Goal: Download file/media

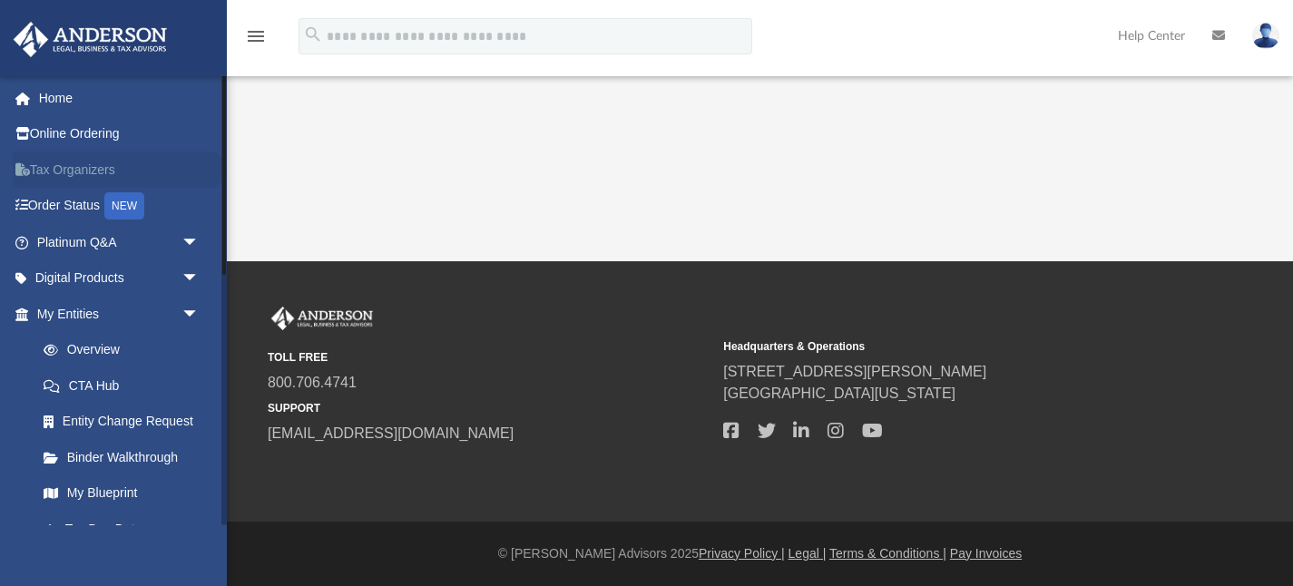
click at [87, 167] on link "Tax Organizers" at bounding box center [120, 170] width 214 height 36
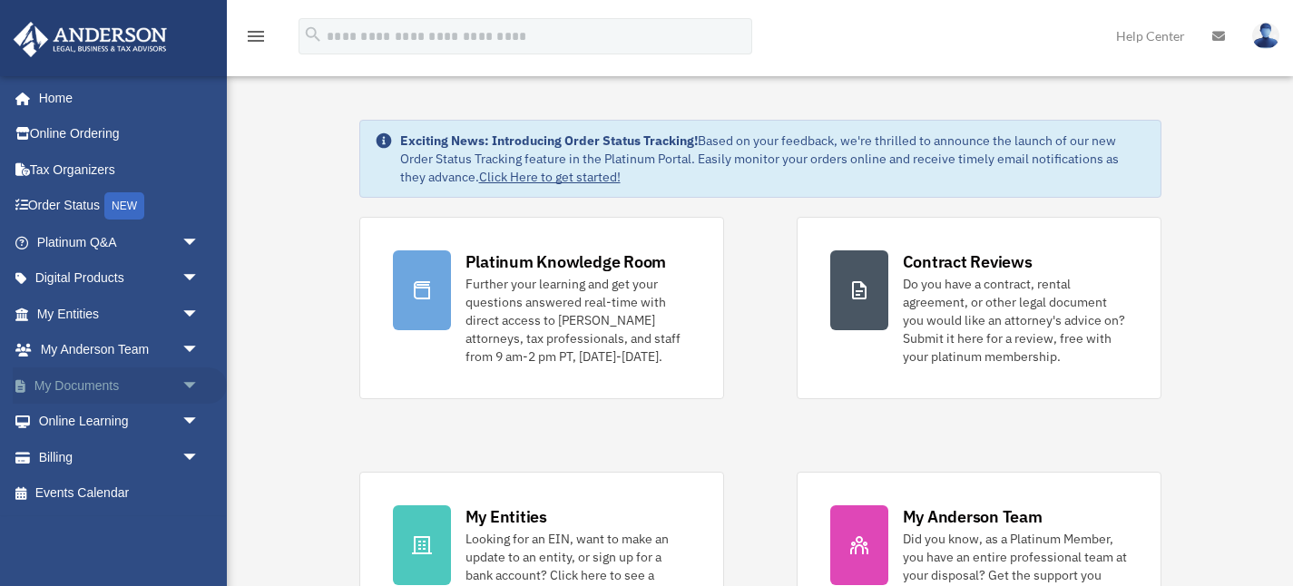
click at [190, 382] on span "arrow_drop_down" at bounding box center [199, 385] width 36 height 37
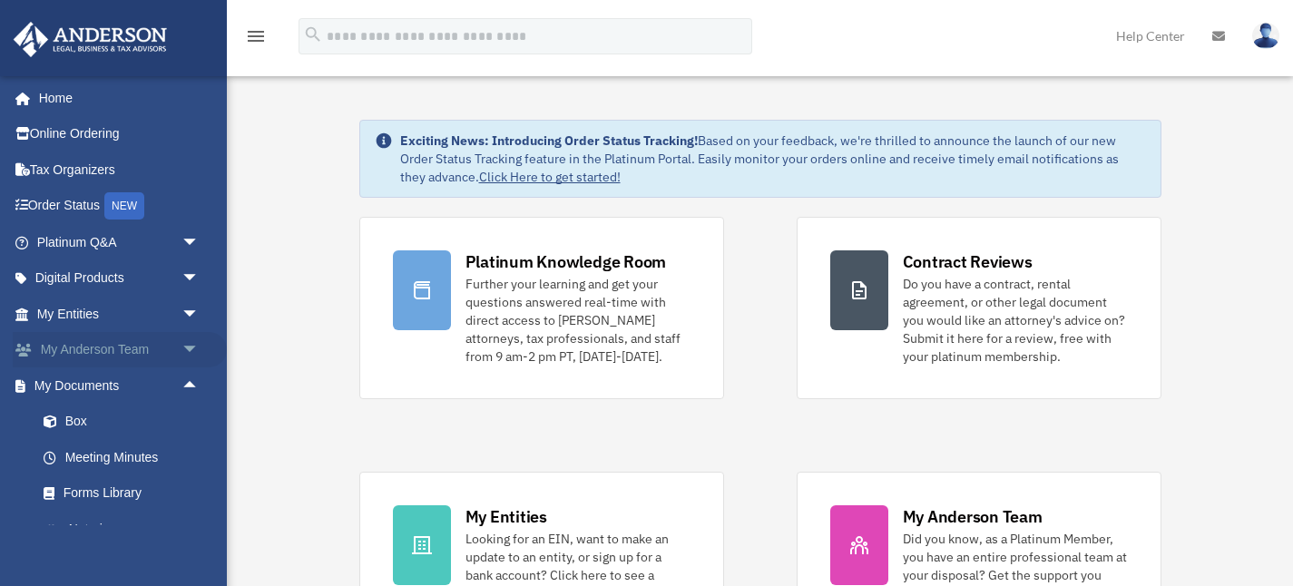
click at [196, 350] on span "arrow_drop_down" at bounding box center [199, 350] width 36 height 37
click at [159, 389] on link "My Anderson Team" at bounding box center [125, 385] width 201 height 36
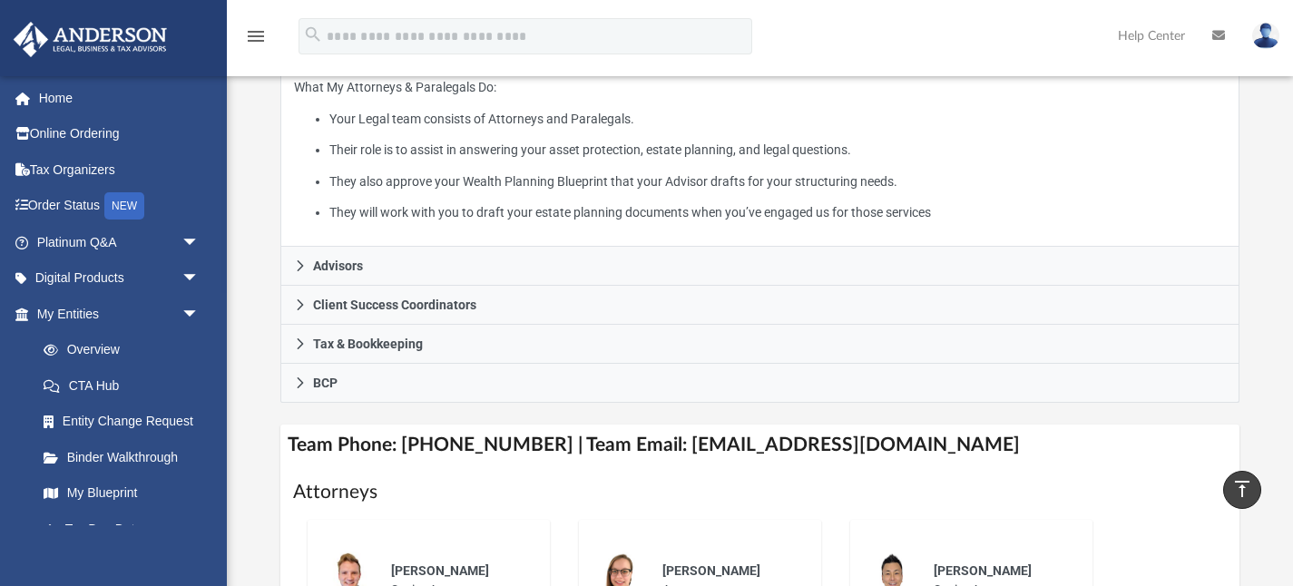
scroll to position [358, 0]
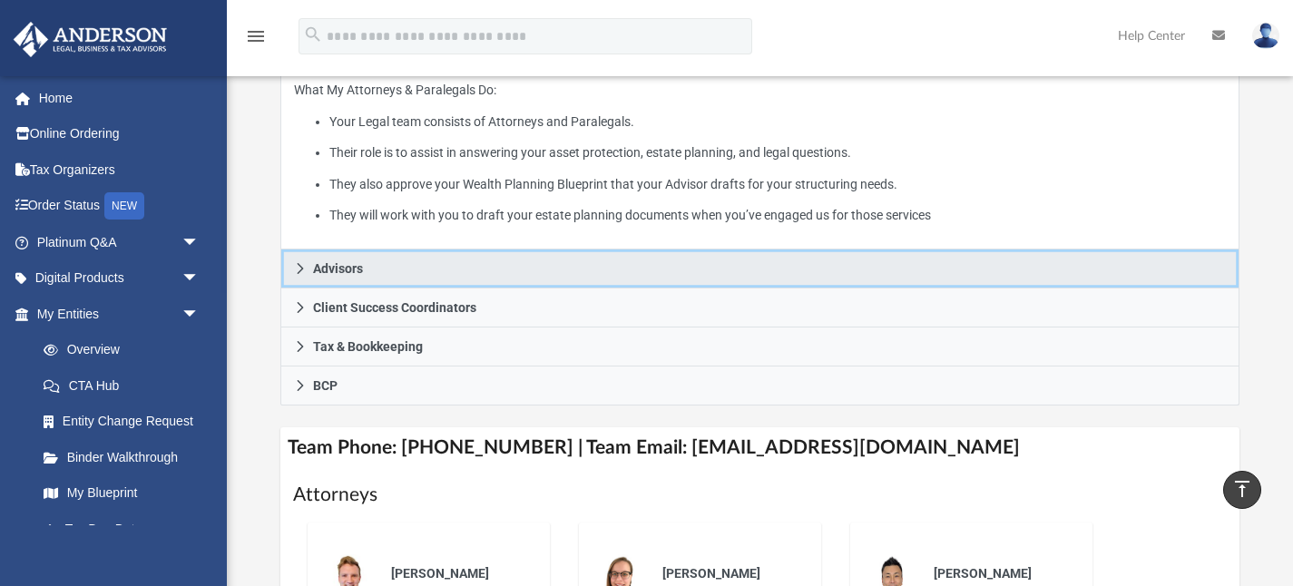
click at [314, 275] on span "Advisors" at bounding box center [338, 268] width 50 height 13
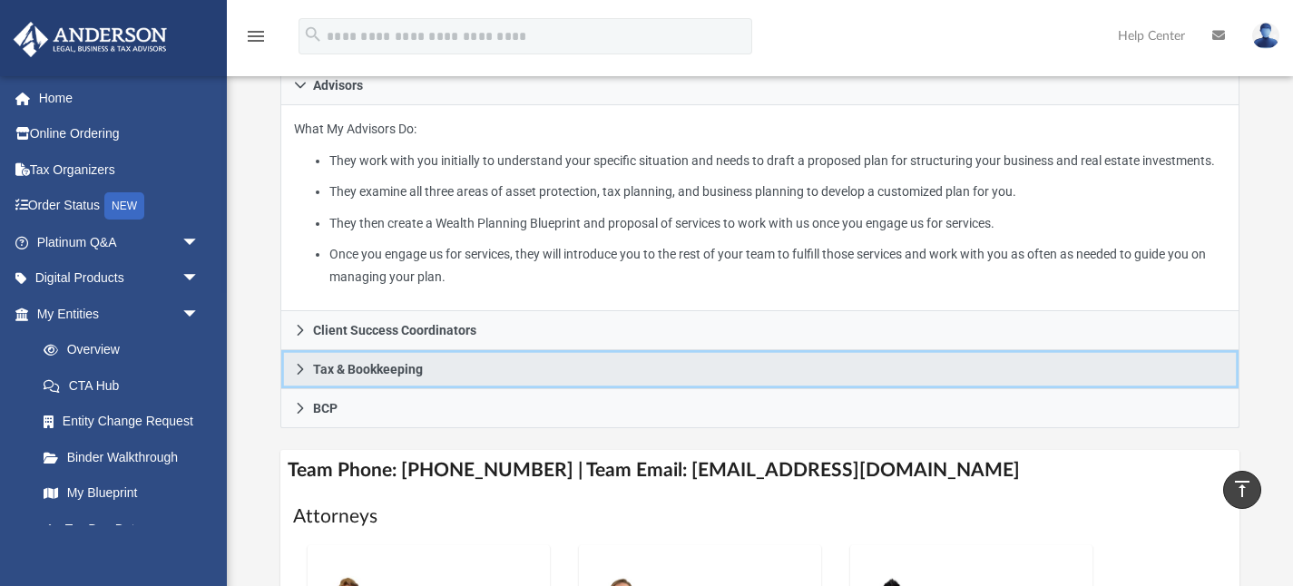
click at [358, 389] on link "Tax & Bookkeeping" at bounding box center [760, 369] width 960 height 39
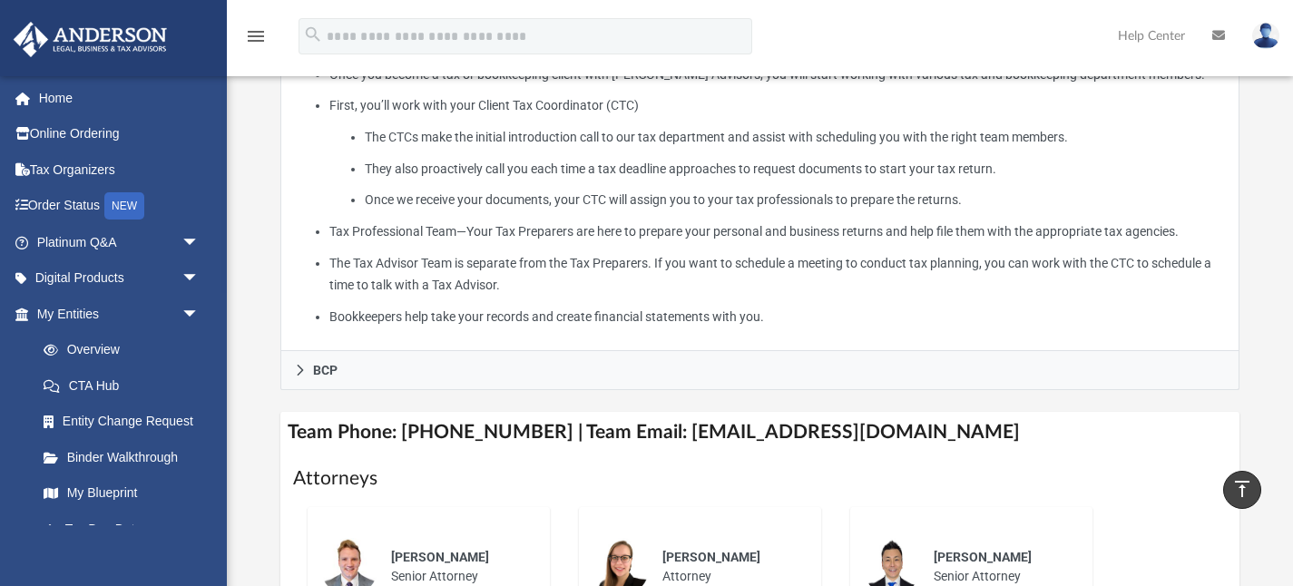
scroll to position [530, 0]
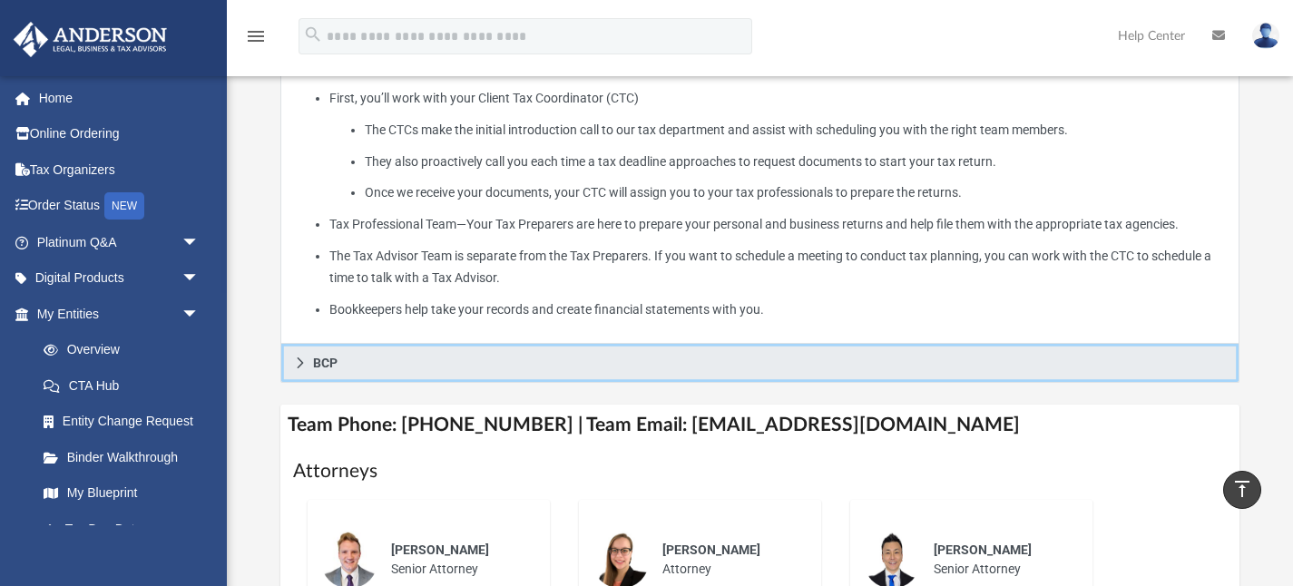
click at [313, 369] on span "BCP" at bounding box center [325, 363] width 24 height 13
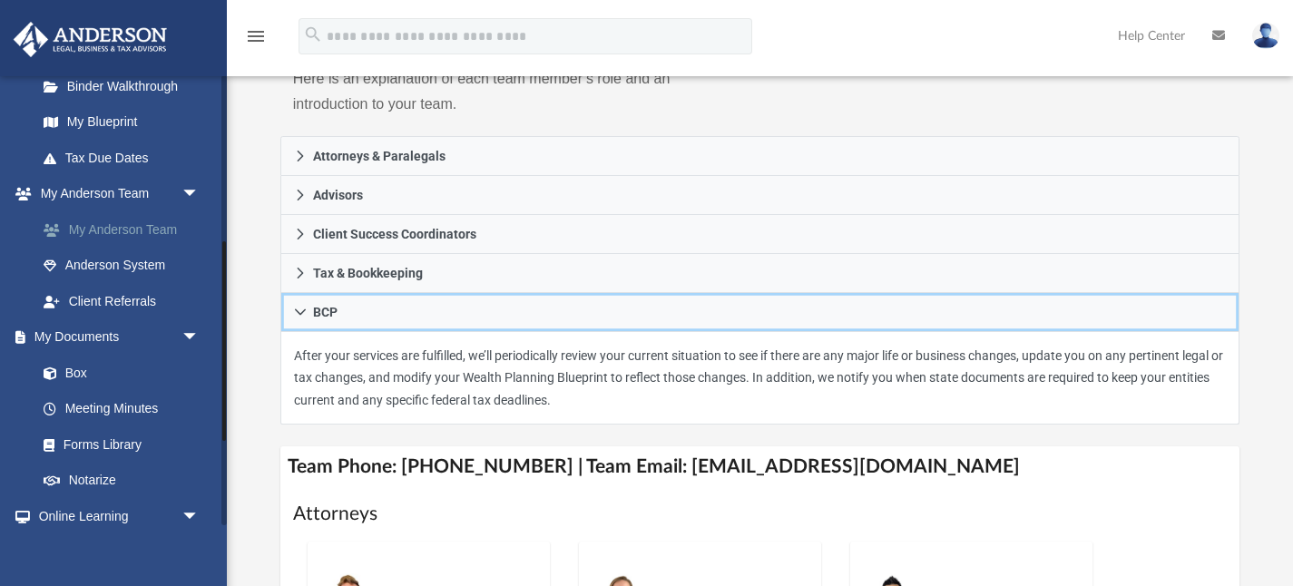
scroll to position [374, 0]
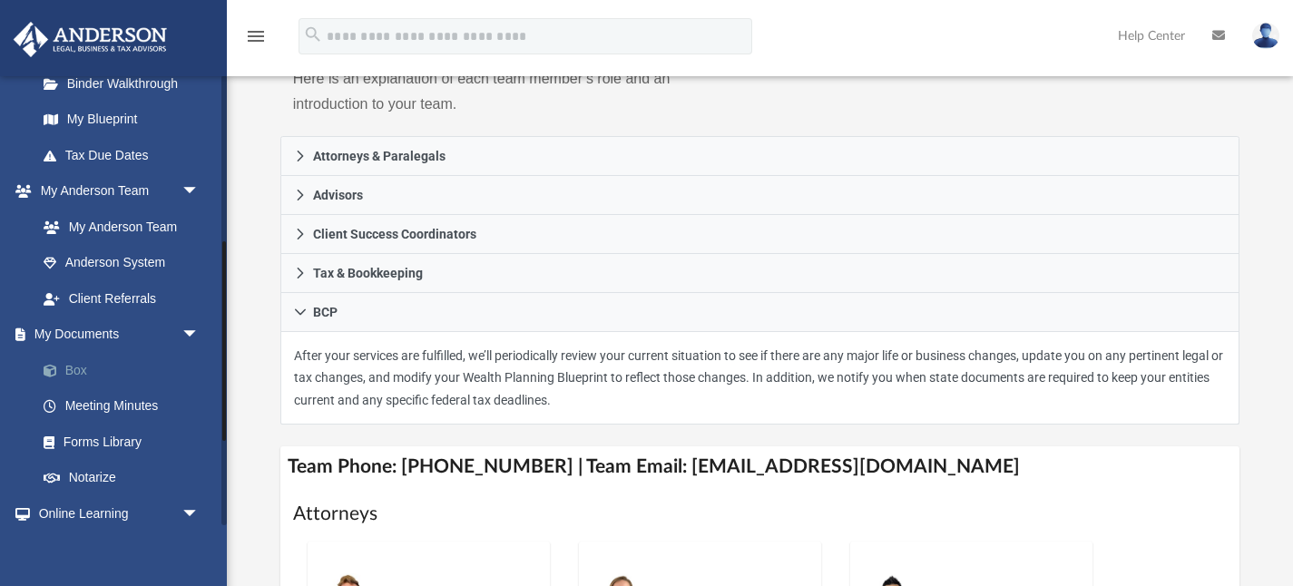
click at [86, 361] on link "Box" at bounding box center [125, 370] width 201 height 36
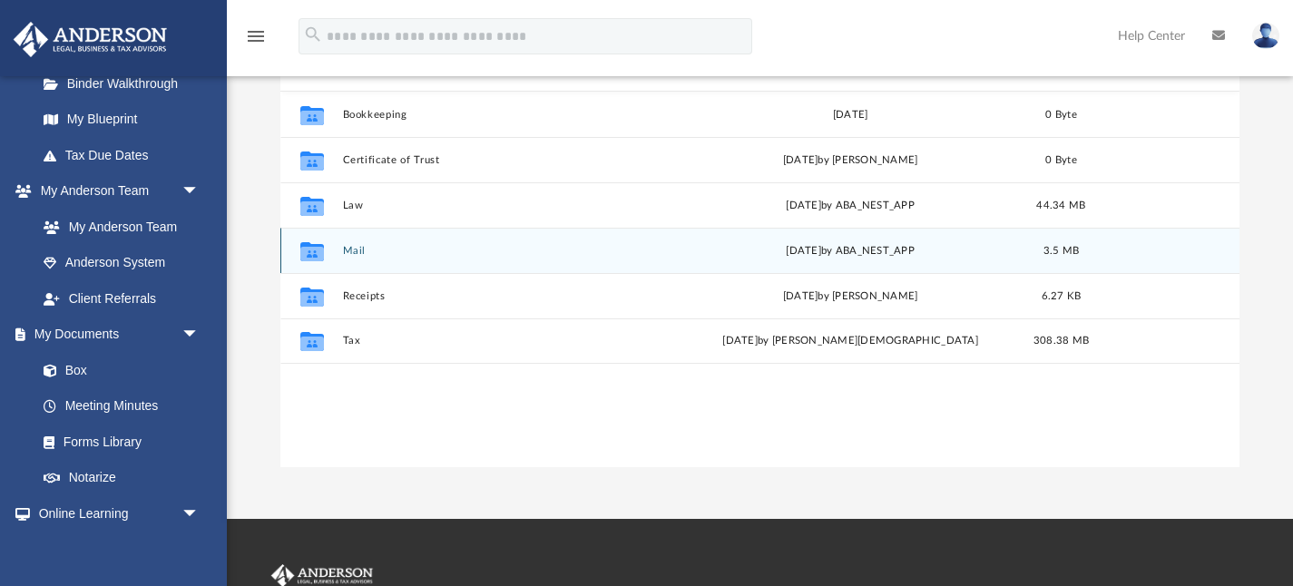
scroll to position [220, 0]
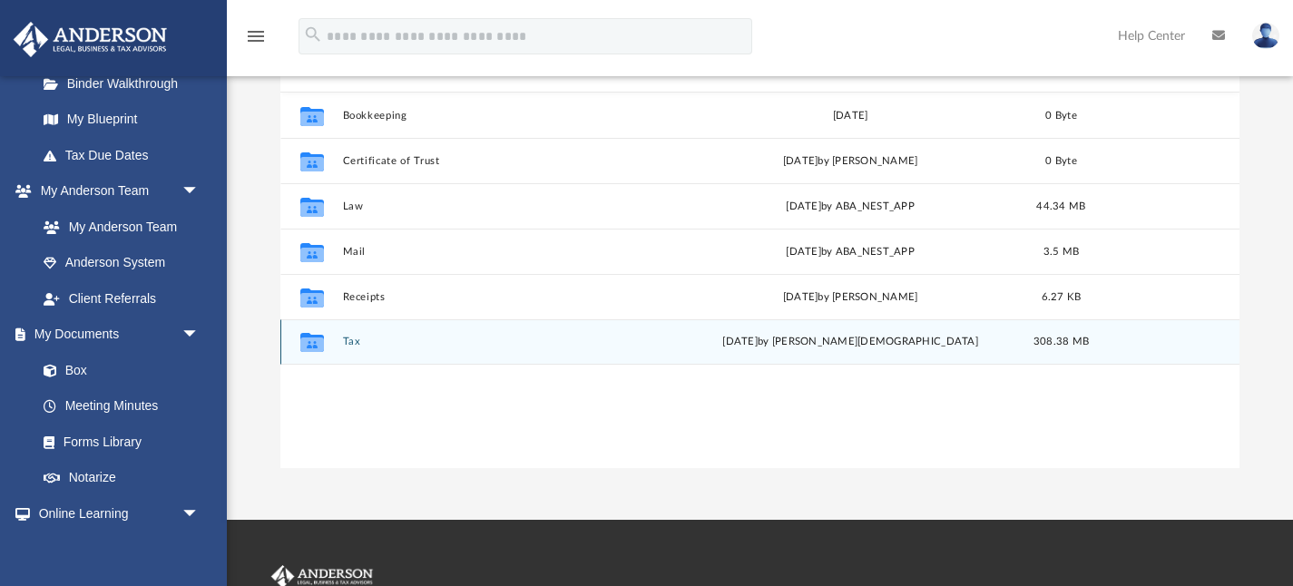
click at [349, 344] on button "Tax" at bounding box center [508, 342] width 333 height 12
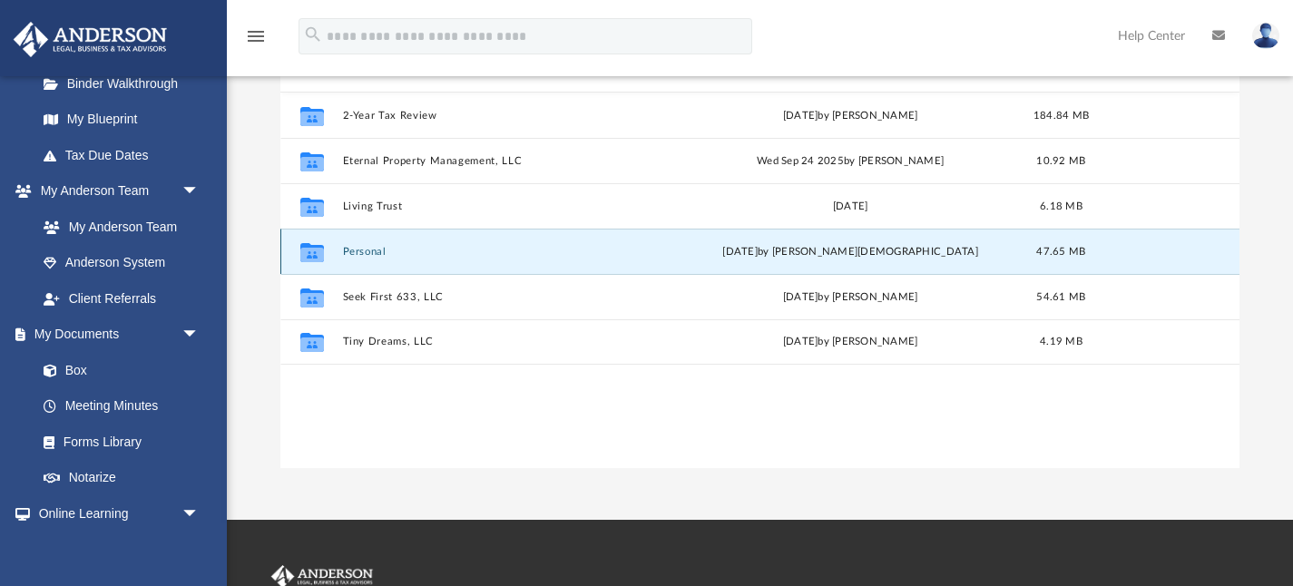
click at [377, 249] on button "Personal" at bounding box center [508, 251] width 333 height 12
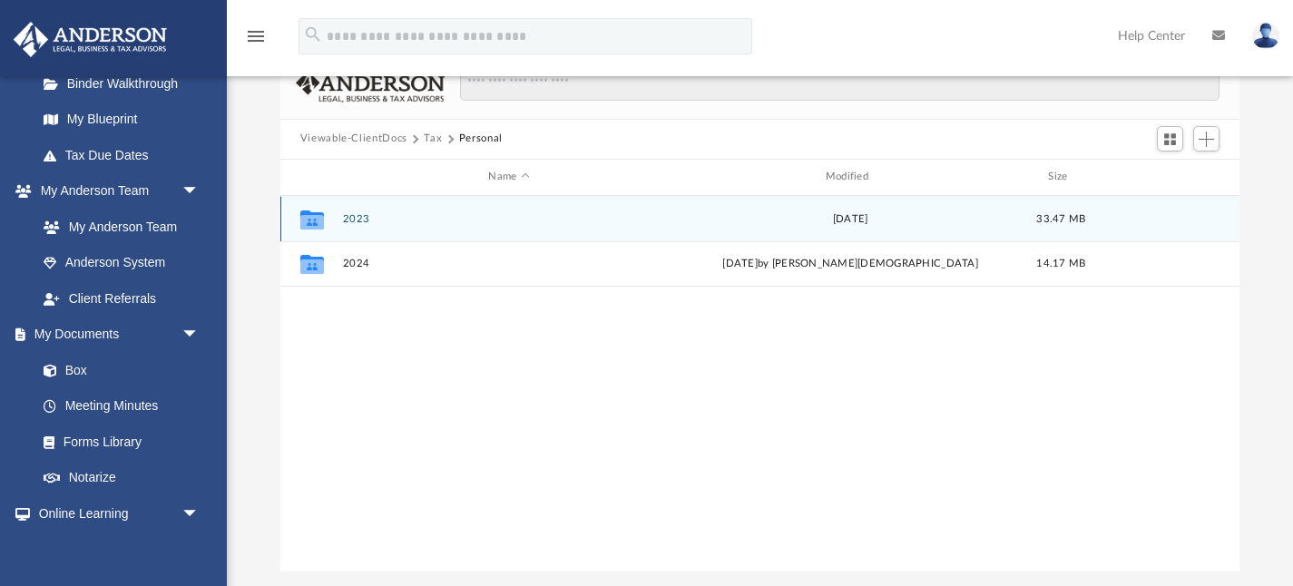
scroll to position [111, 0]
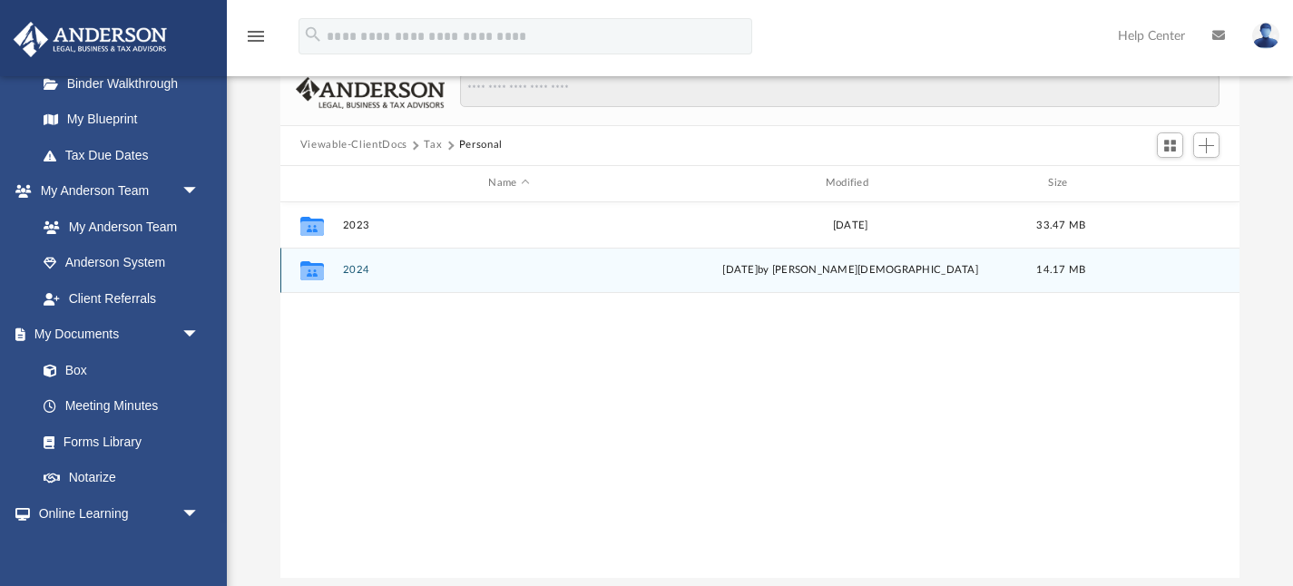
click at [358, 274] on button "2024" at bounding box center [508, 270] width 333 height 12
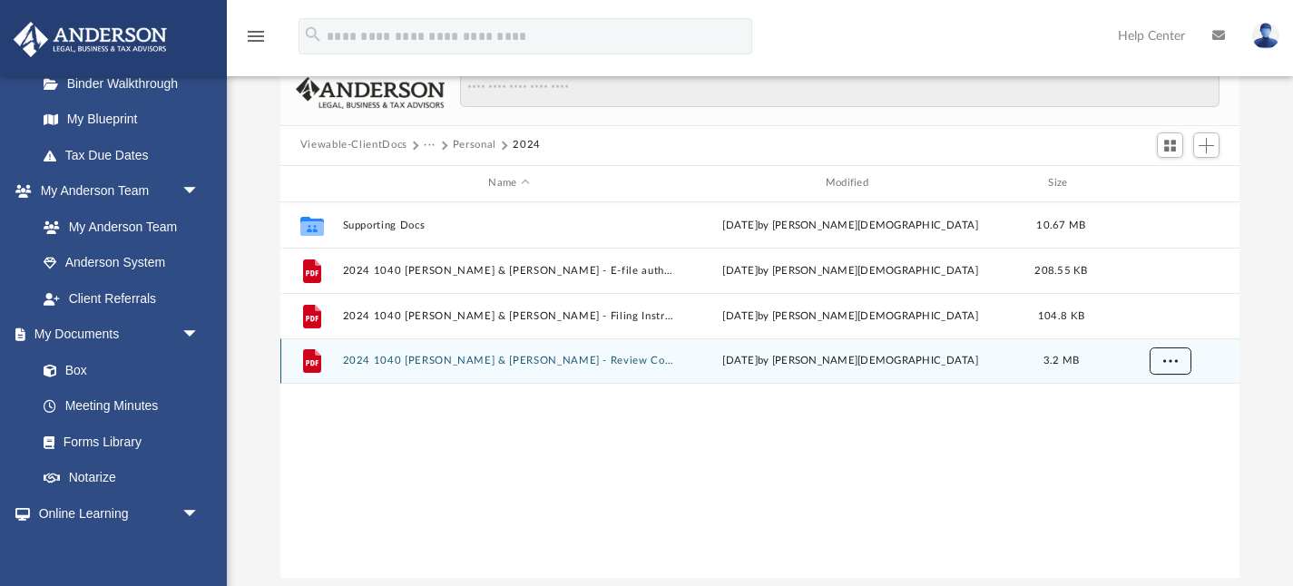
click at [1179, 363] on button "More options" at bounding box center [1170, 361] width 42 height 27
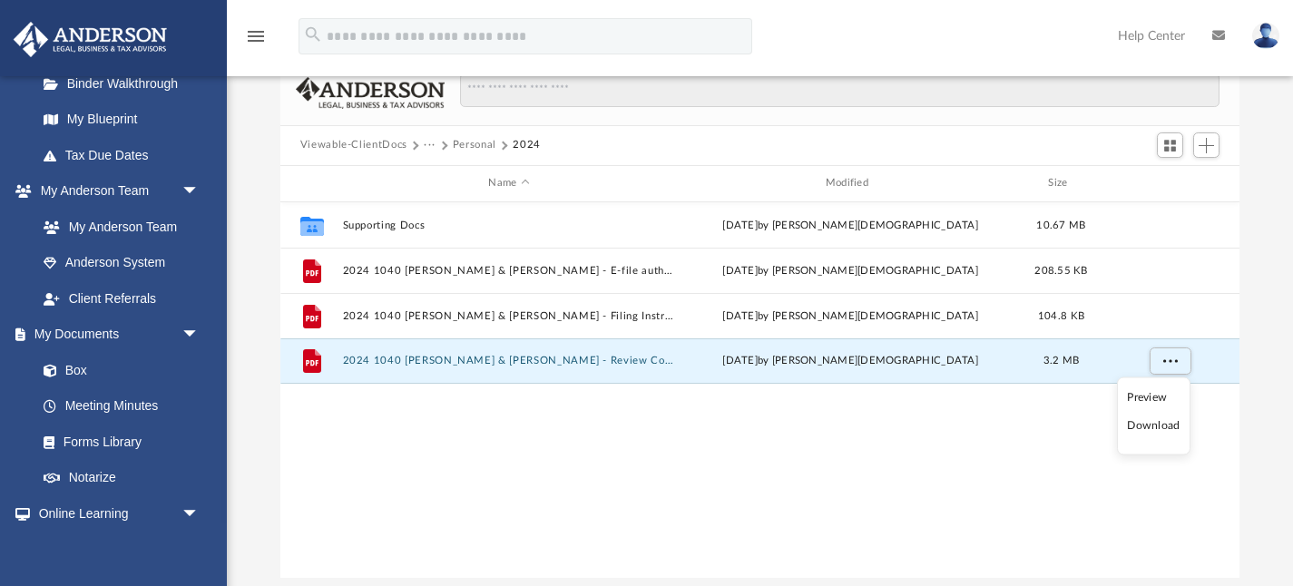
click at [1144, 428] on li "Download" at bounding box center [1153, 425] width 53 height 19
